Goal: Information Seeking & Learning: Stay updated

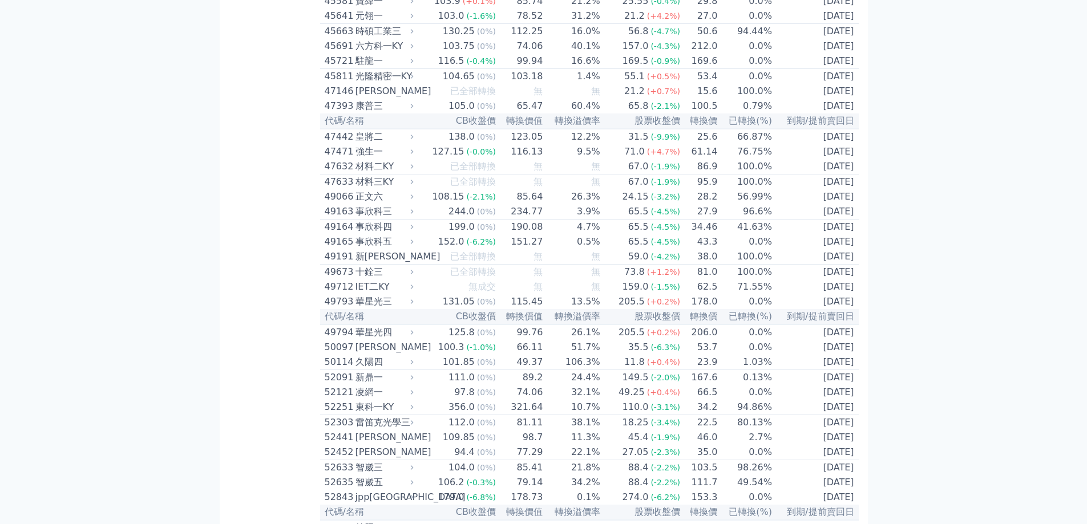
scroll to position [3309, 0]
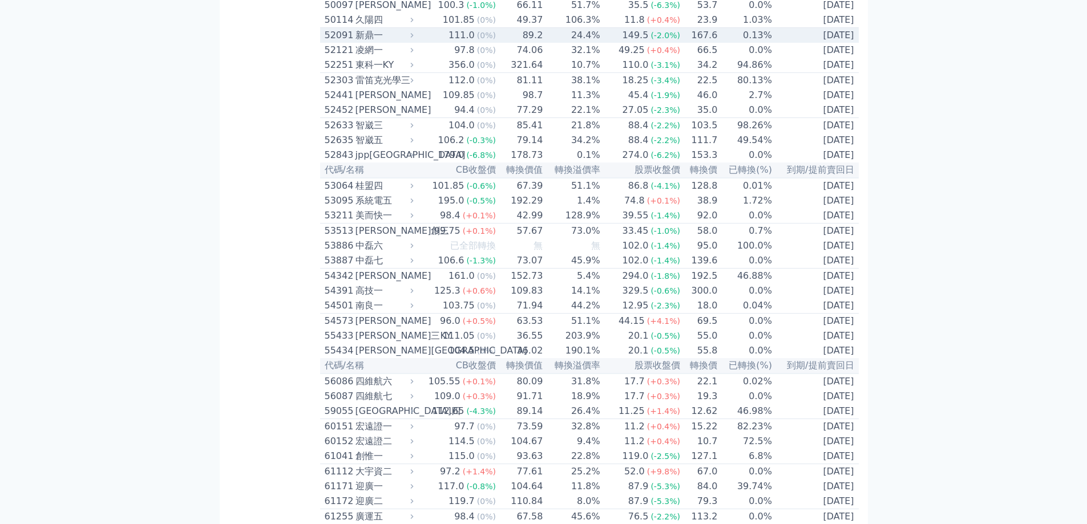
scroll to position [3708, 0]
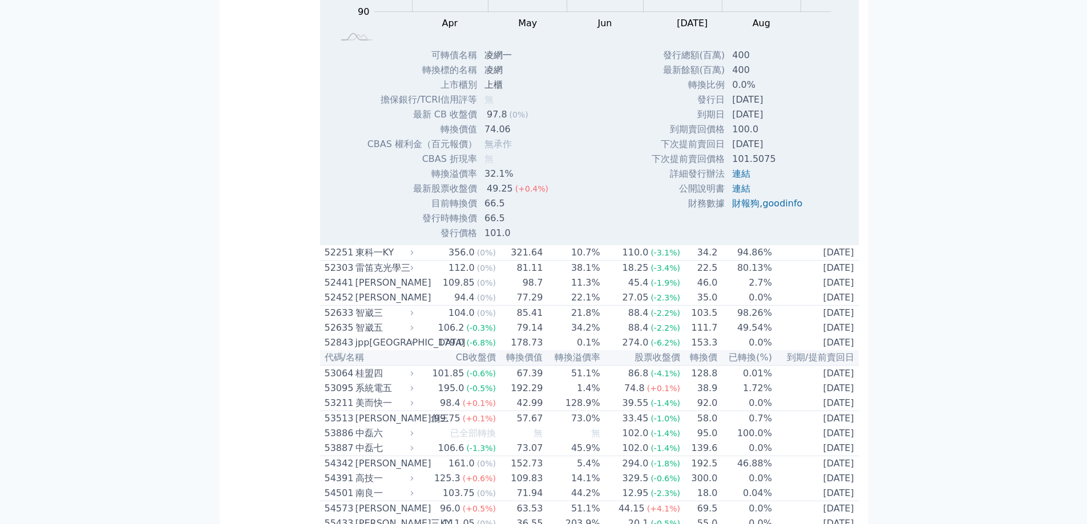
scroll to position [3823, 0]
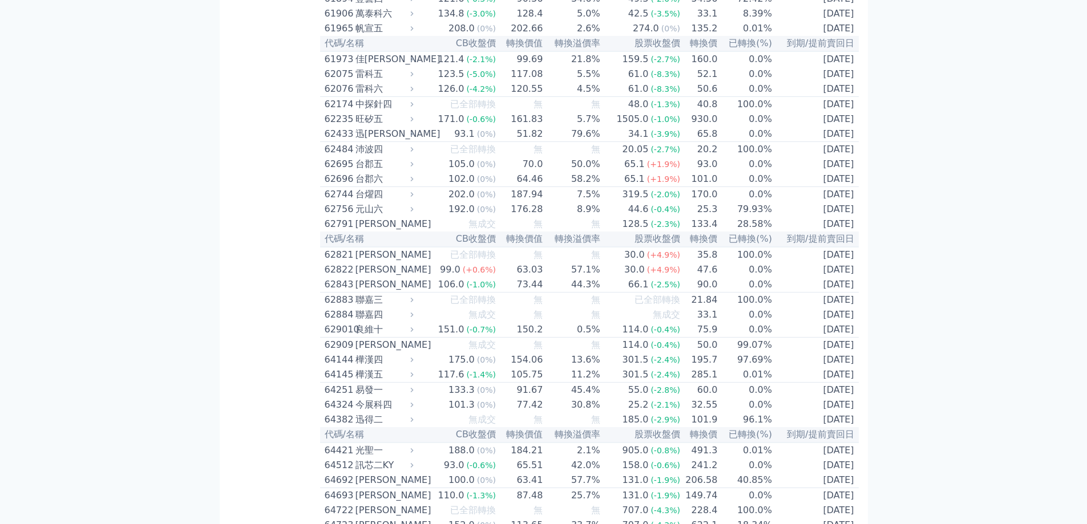
scroll to position [4735, 0]
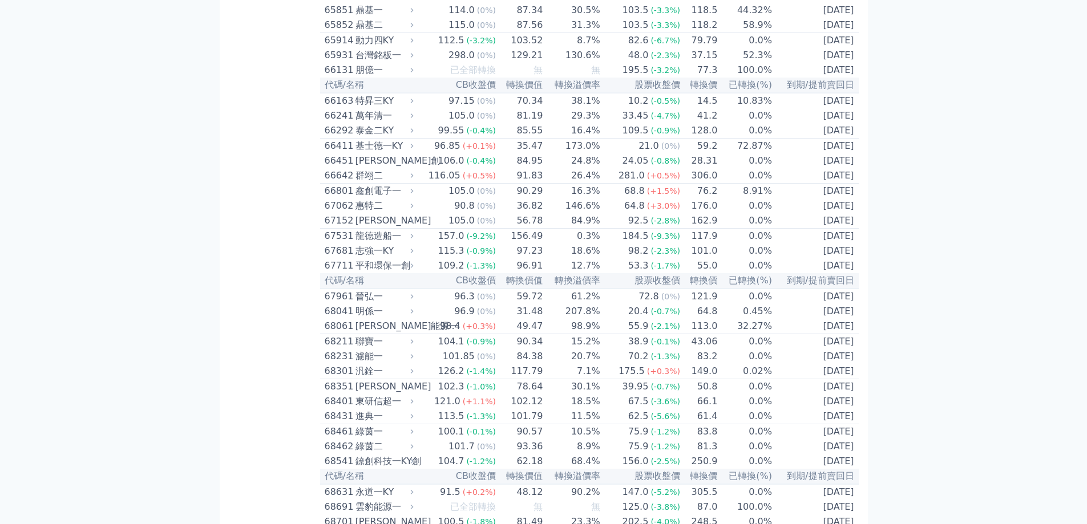
scroll to position [5876, 0]
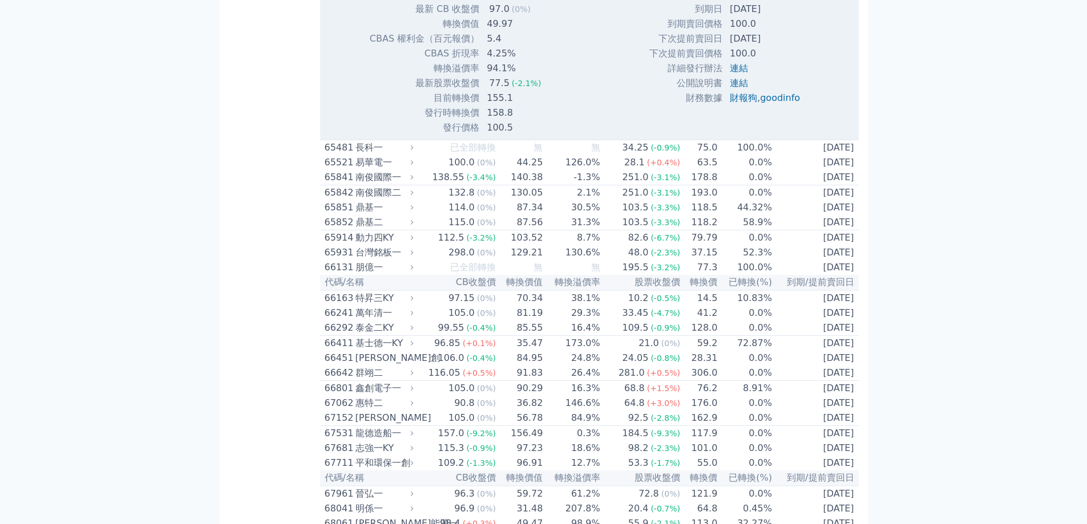
scroll to position [6048, 0]
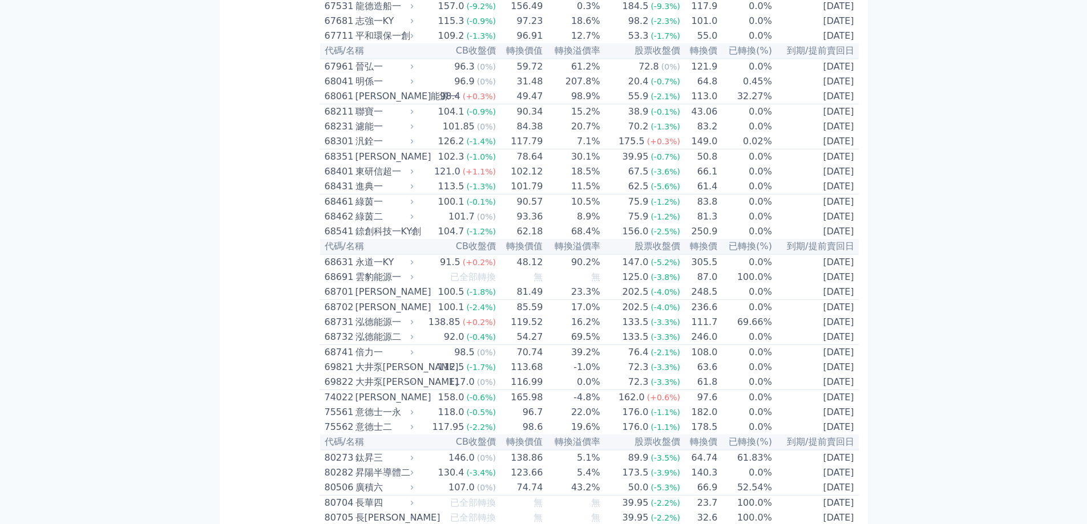
scroll to position [6105, 0]
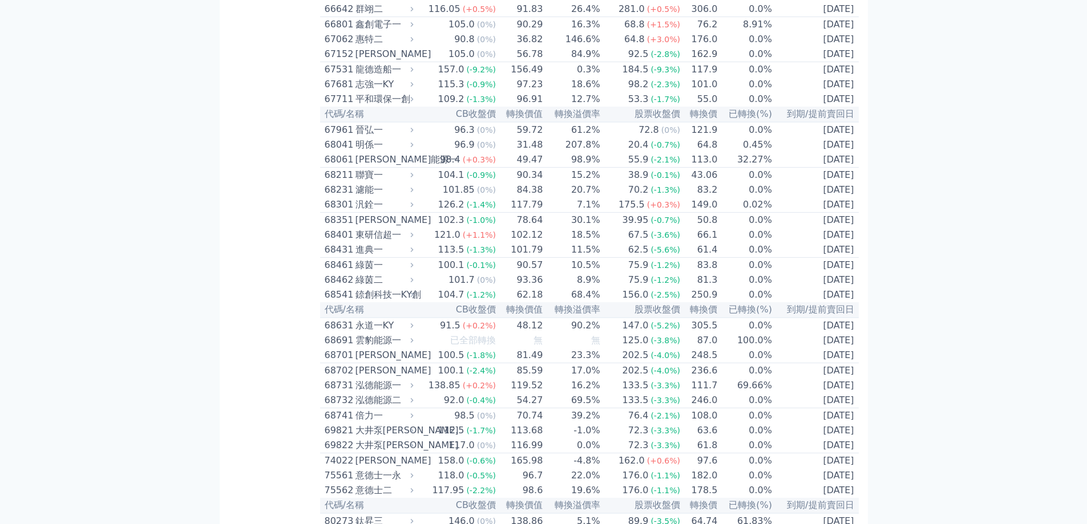
scroll to position [6504, 0]
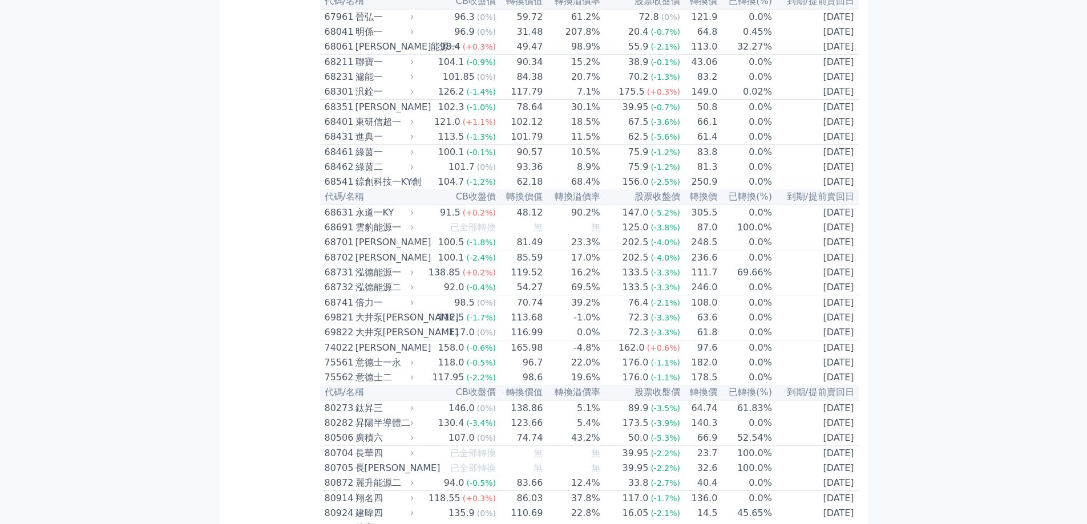
scroll to position [6960, 0]
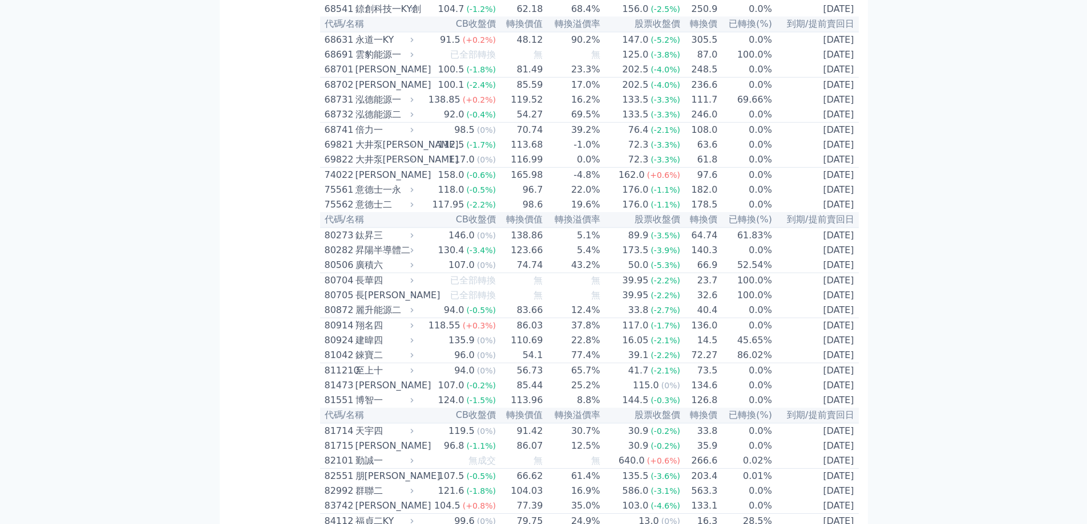
scroll to position [7417, 0]
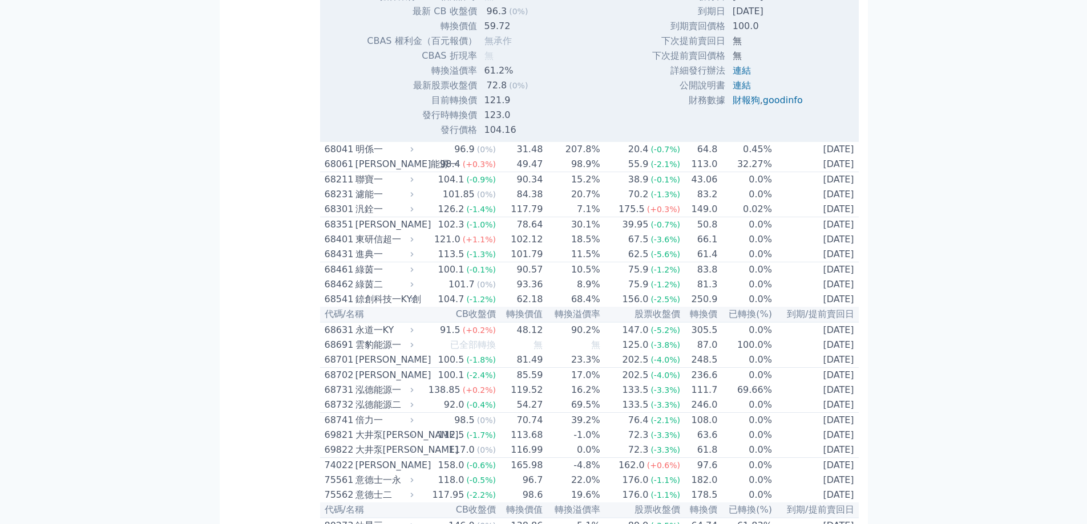
scroll to position [7474, 0]
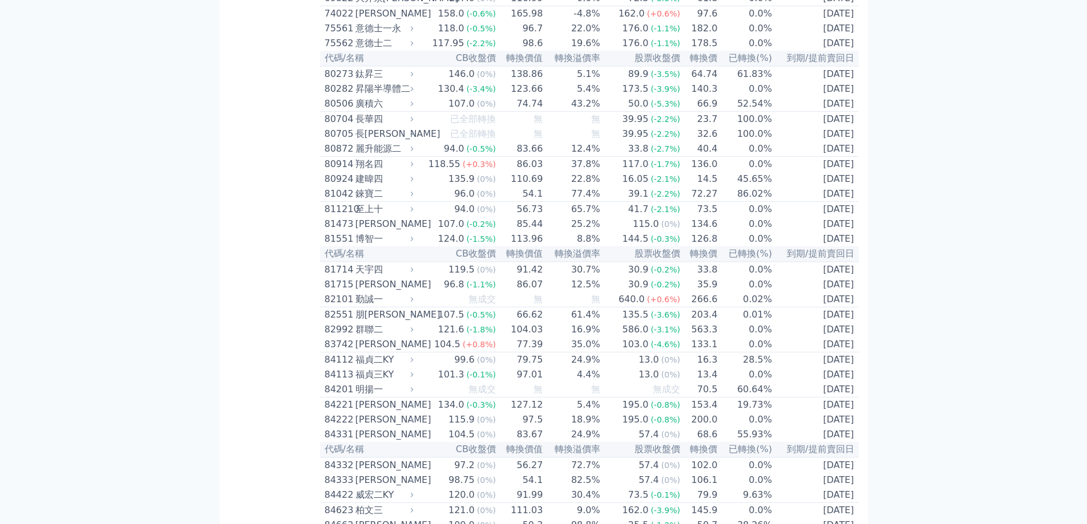
scroll to position [7588, 0]
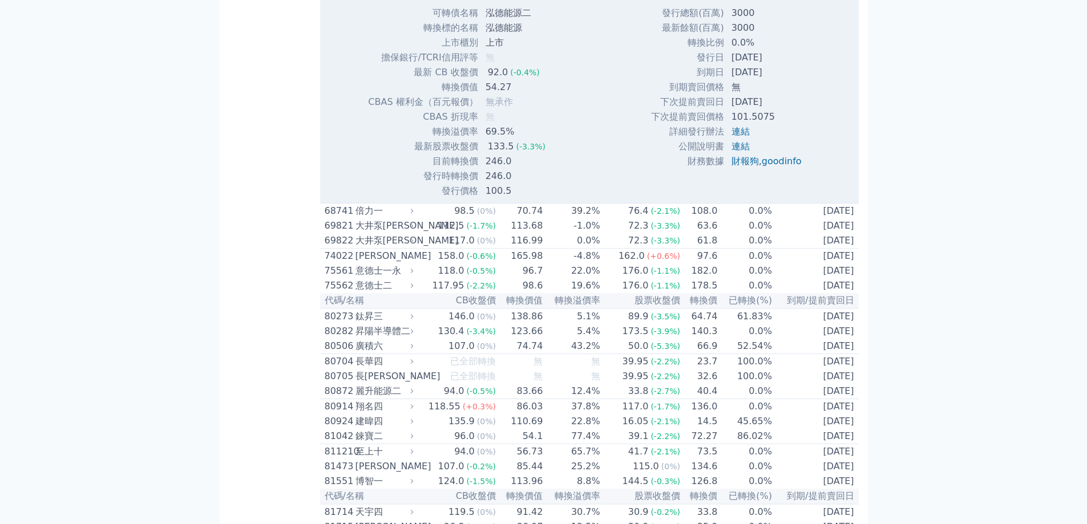
scroll to position [7816, 0]
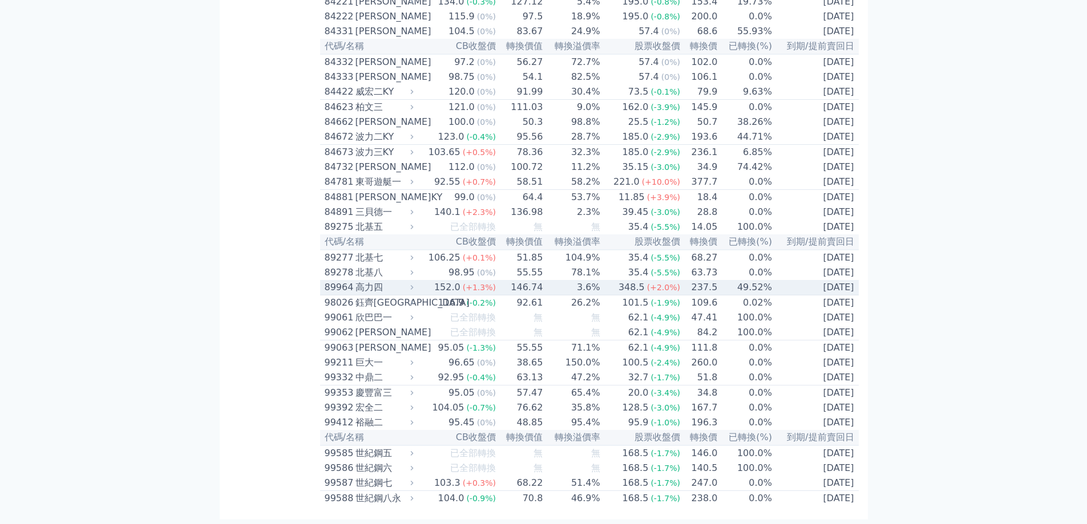
scroll to position [8473, 0]
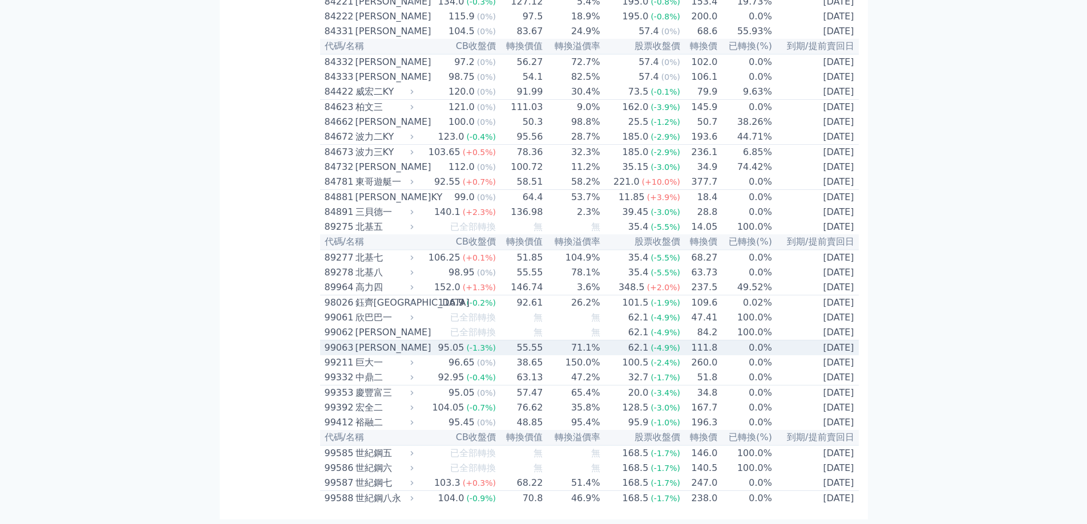
click at [479, 343] on span "(-1.3%)" at bounding box center [481, 347] width 30 height 9
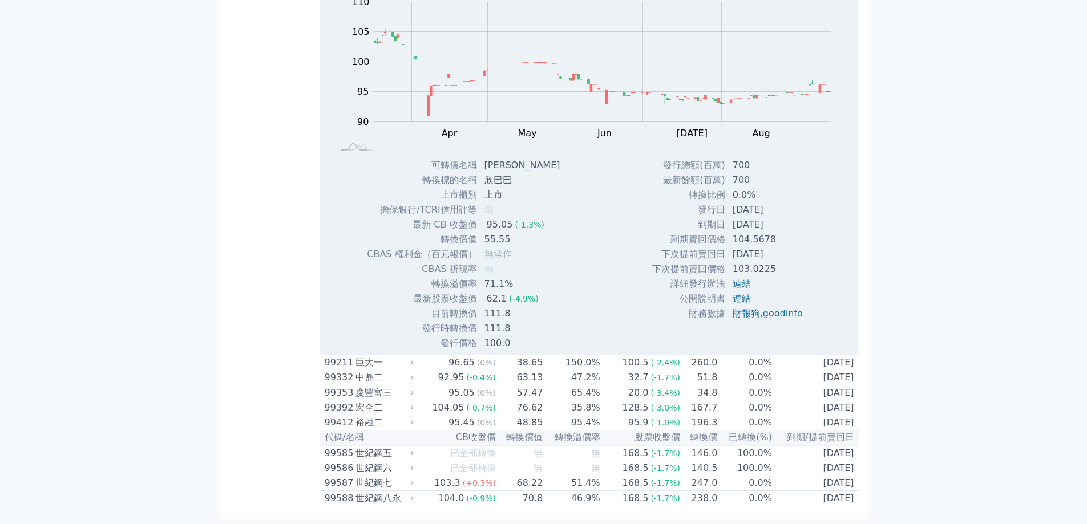
scroll to position [8844, 0]
click at [490, 389] on span "(0%)" at bounding box center [486, 393] width 19 height 9
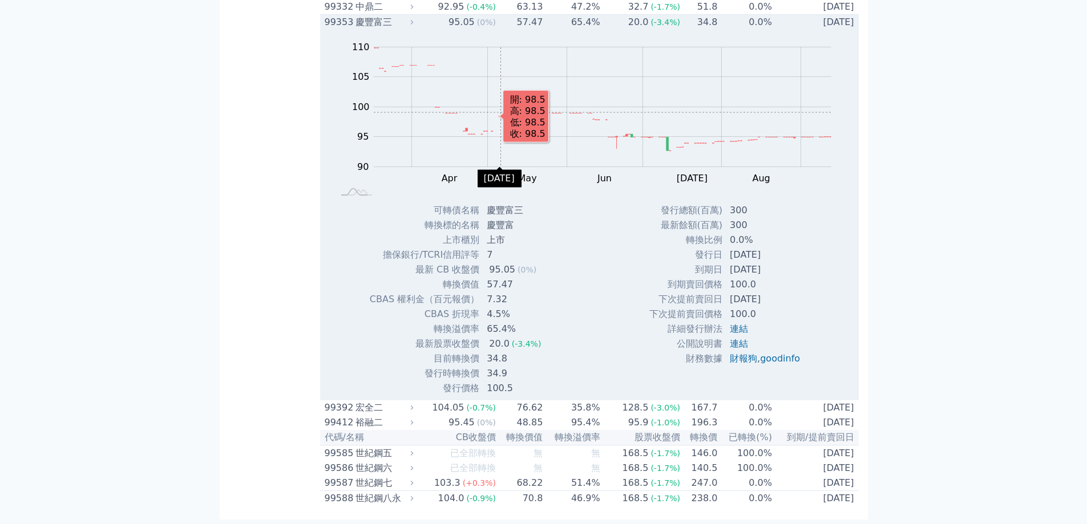
scroll to position [9215, 0]
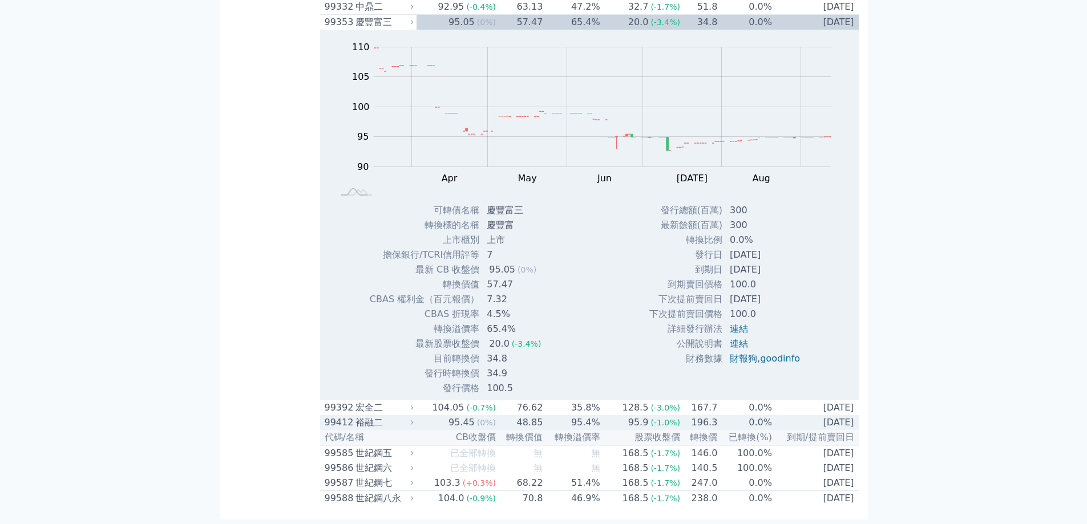
click at [529, 421] on td "48.85" at bounding box center [519, 422] width 47 height 15
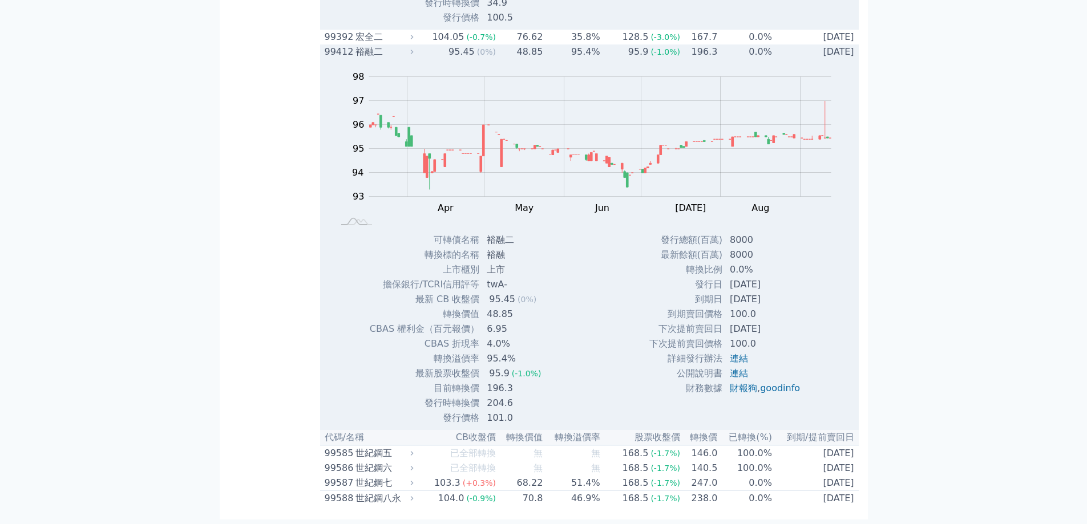
scroll to position [9386, 0]
